Goal: Transaction & Acquisition: Purchase product/service

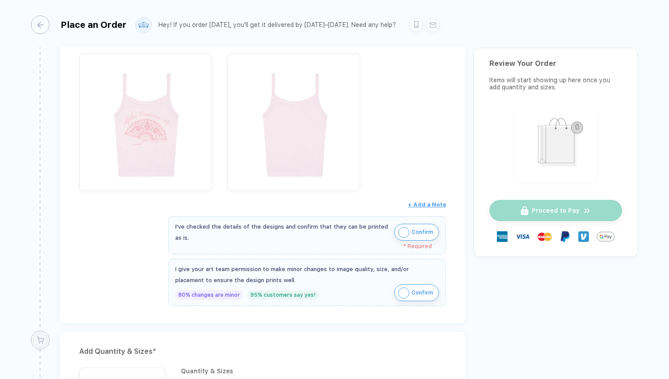
scroll to position [187, 0]
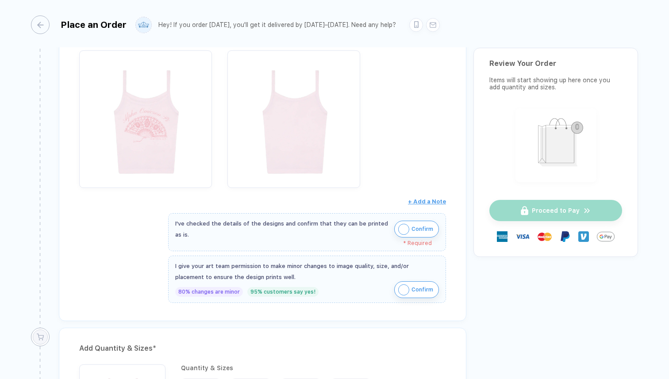
click at [401, 228] on img "button" at bounding box center [403, 229] width 11 height 11
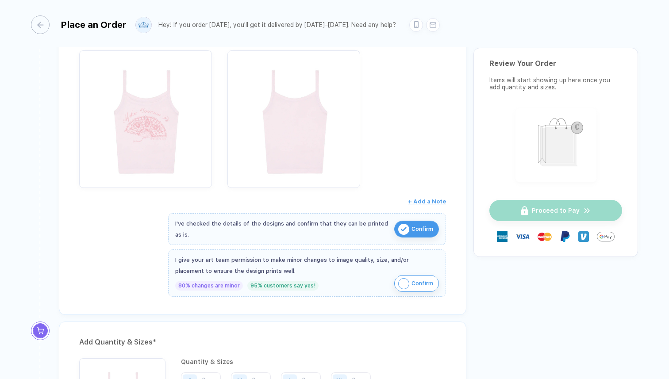
click at [405, 285] on img "button" at bounding box center [403, 283] width 11 height 11
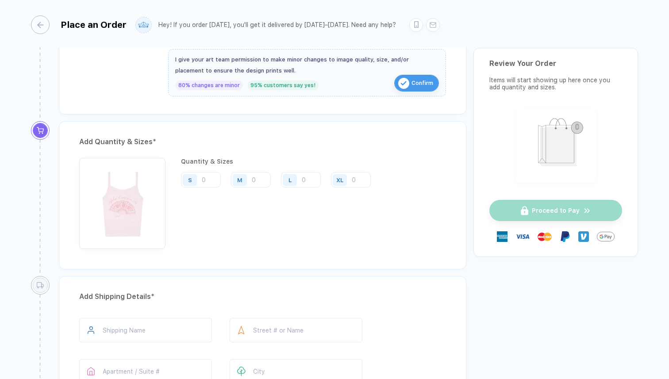
scroll to position [386, 0]
click at [207, 182] on input "number" at bounding box center [201, 181] width 40 height 15
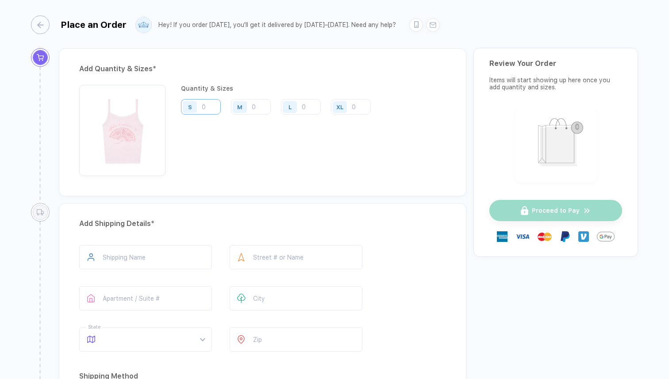
scroll to position [414, 0]
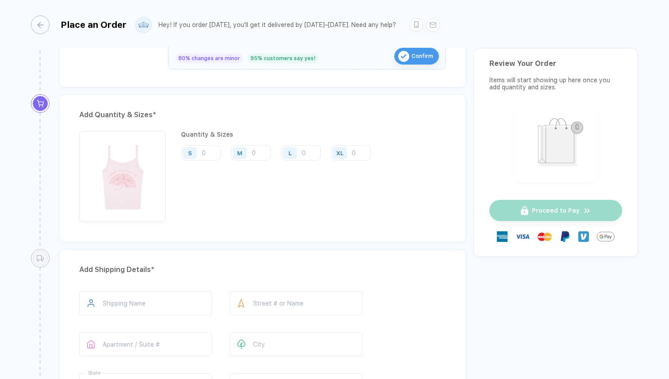
click at [251, 149] on div "M" at bounding box center [241, 152] width 20 height 15
click at [254, 151] on input "number" at bounding box center [251, 152] width 40 height 15
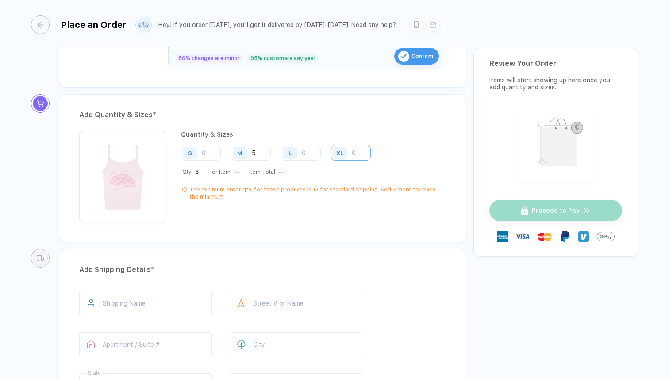
type input "5"
click at [358, 152] on input "number" at bounding box center [351, 152] width 40 height 15
type input "1"
click at [311, 148] on input "number" at bounding box center [301, 152] width 40 height 15
type input "3"
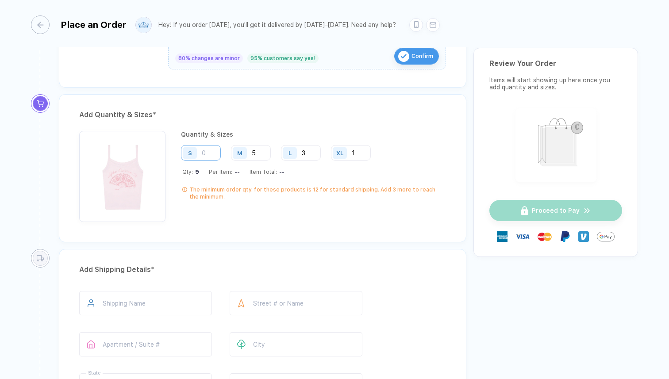
click at [204, 151] on input "number" at bounding box center [201, 152] width 40 height 15
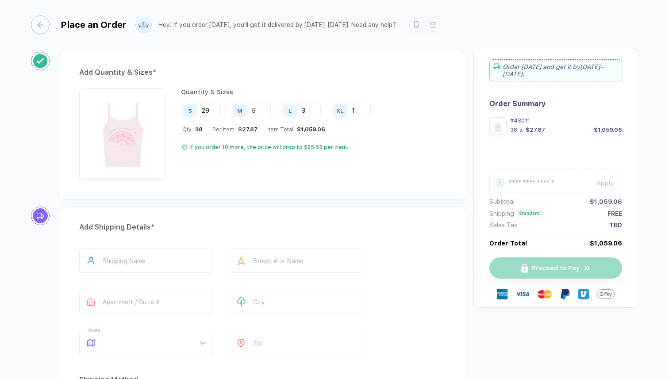
scroll to position [458, 0]
type input "29"
click at [162, 254] on input "text" at bounding box center [145, 260] width 133 height 24
type input "**********"
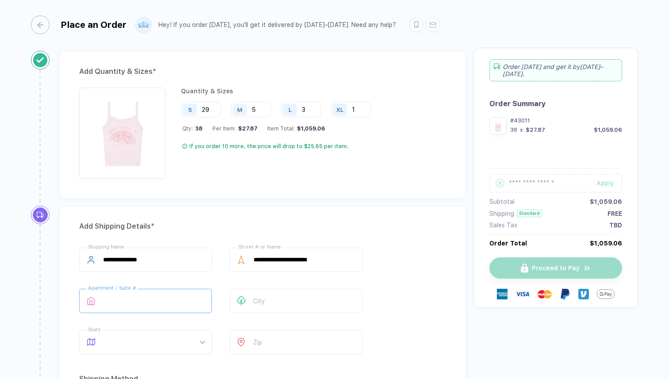
click at [115, 303] on input "text" at bounding box center [145, 301] width 133 height 24
click at [256, 305] on input "text" at bounding box center [295, 301] width 133 height 24
click at [185, 346] on span at bounding box center [154, 341] width 102 height 23
type input "**********"
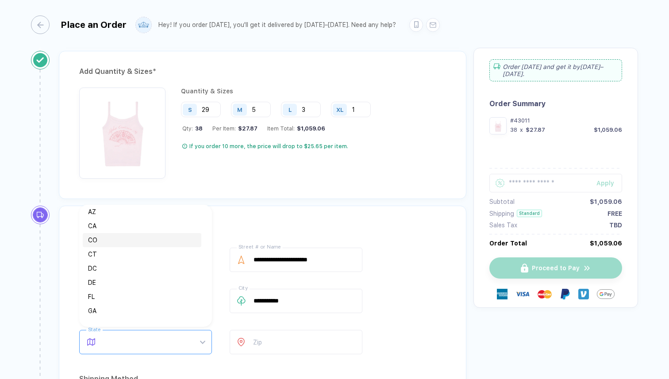
scroll to position [47, 0]
click at [92, 298] on div "FL" at bounding box center [142, 296] width 108 height 10
click at [279, 346] on input "number" at bounding box center [295, 342] width 133 height 24
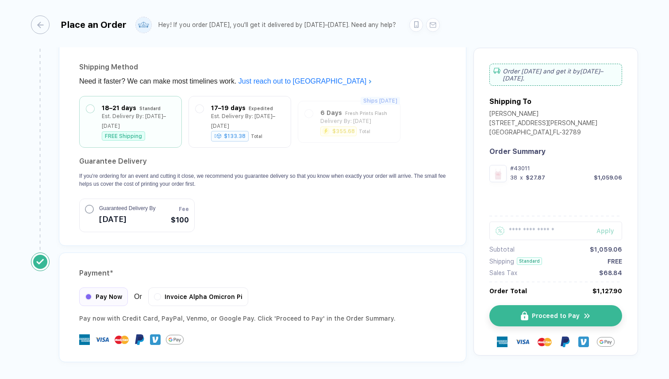
scroll to position [795, 0]
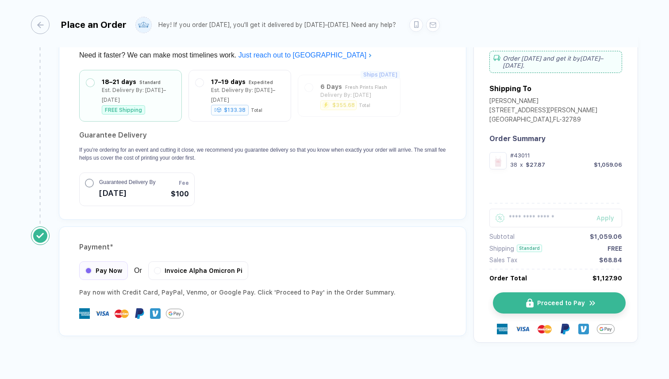
type input "*****"
click at [497, 292] on button "Proceed to Pay" at bounding box center [559, 302] width 133 height 21
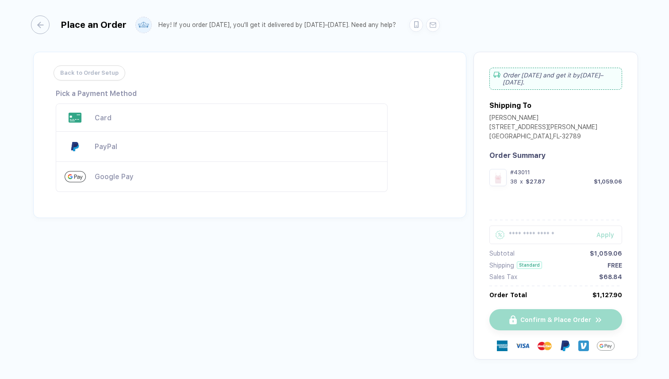
click at [266, 114] on div "Card" at bounding box center [237, 118] width 284 height 8
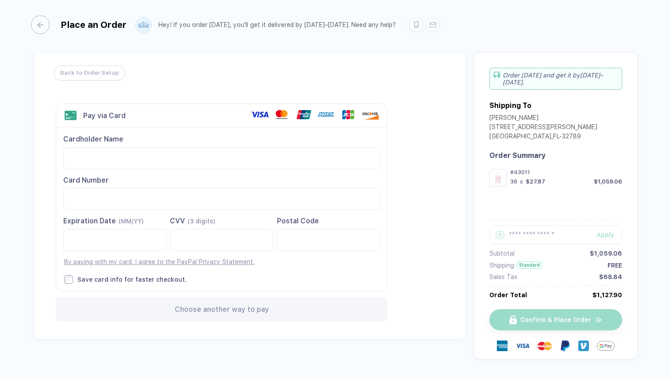
click at [69, 195] on div at bounding box center [221, 199] width 317 height 22
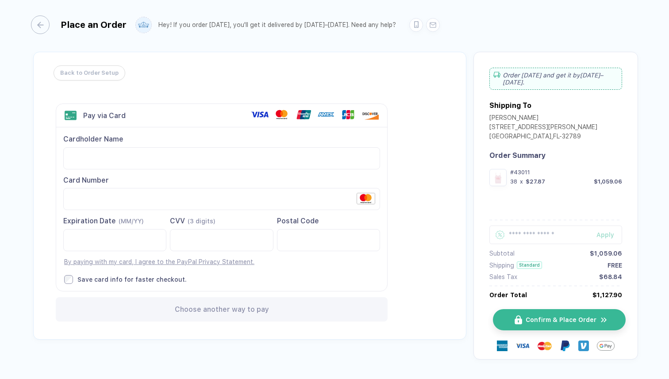
click at [545, 316] on span "Confirm & Place Order" at bounding box center [560, 319] width 71 height 7
